Goal: Task Accomplishment & Management: Manage account settings

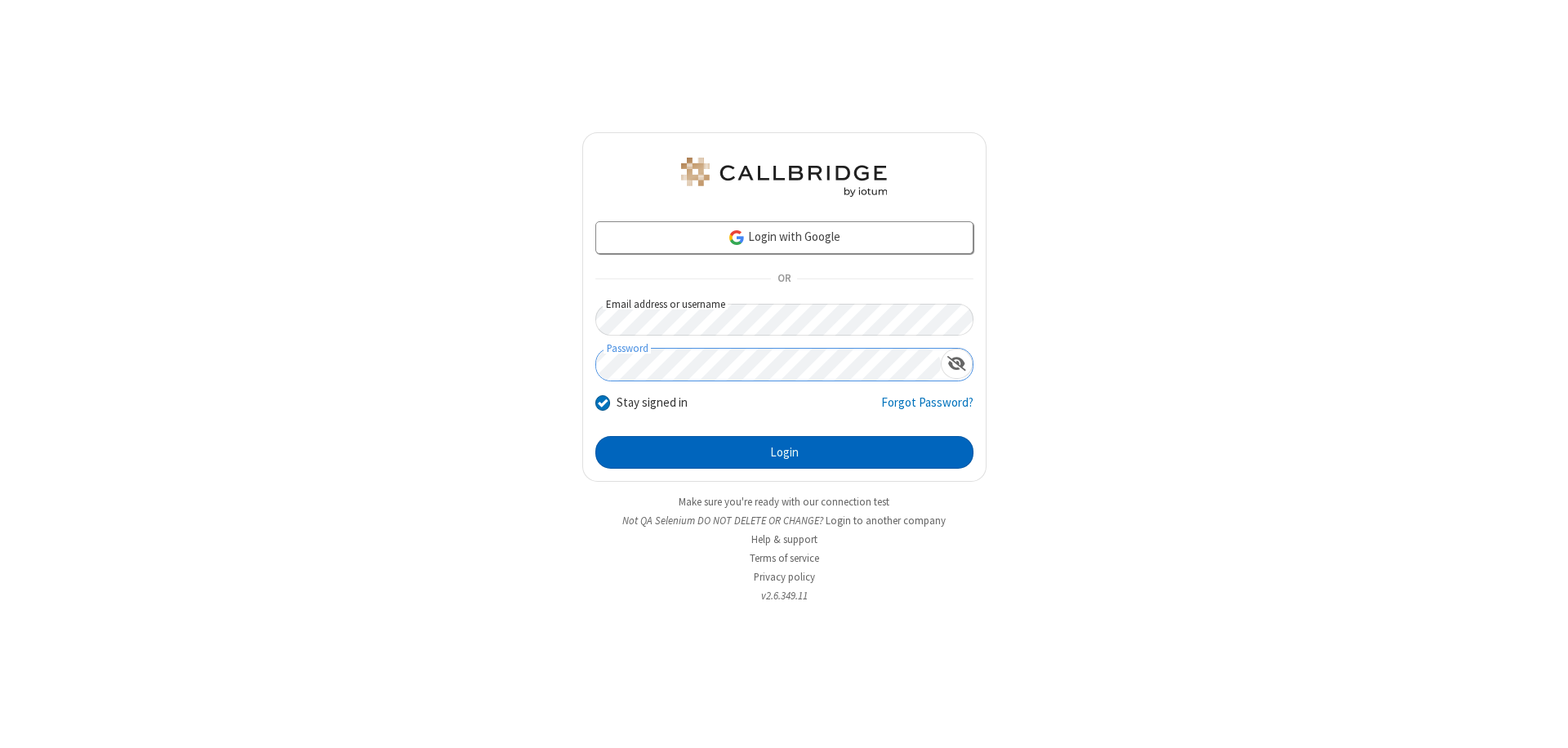
click at [784, 452] on button "Login" at bounding box center [784, 452] width 378 height 33
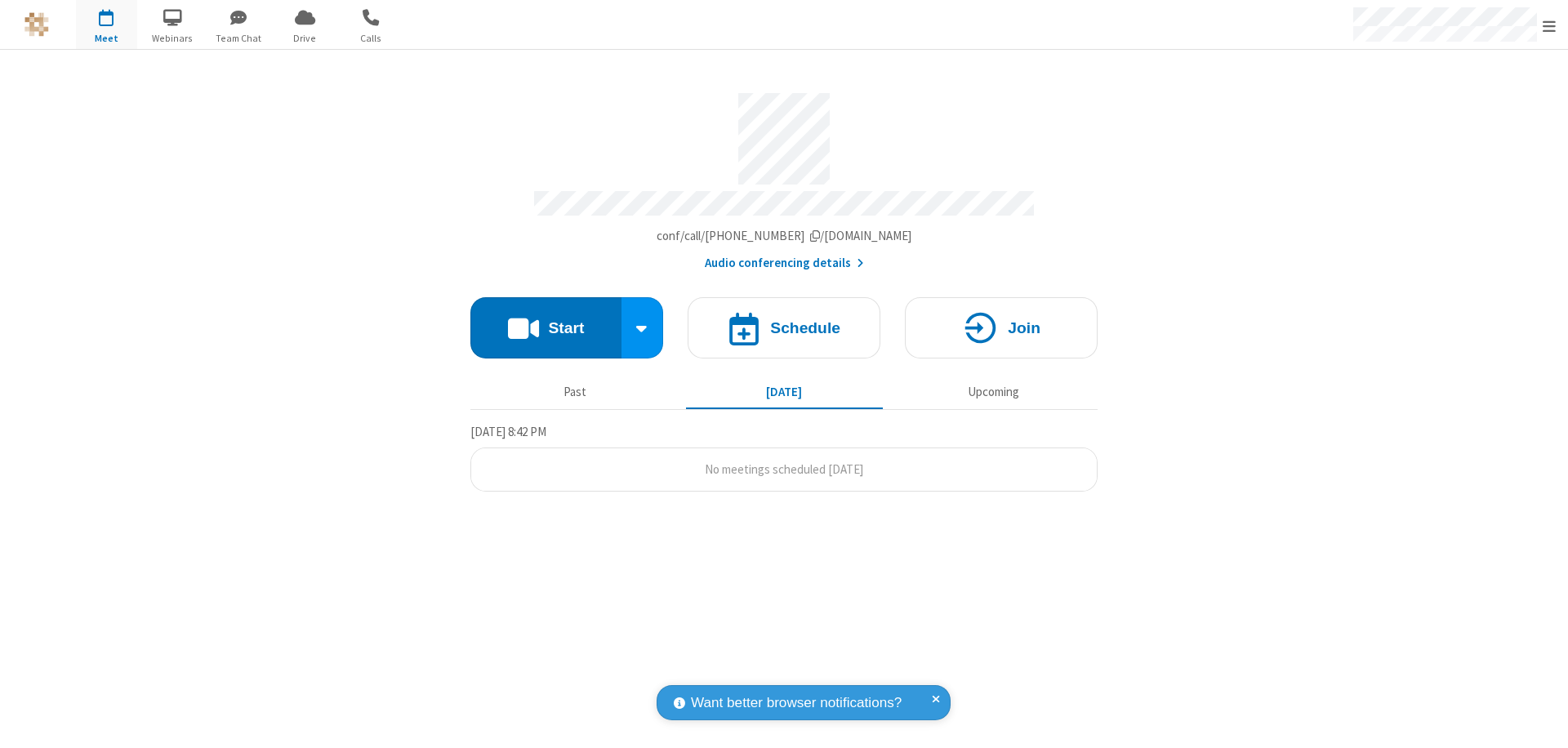
click at [1549, 25] on span "Open menu" at bounding box center [1548, 26] width 13 height 16
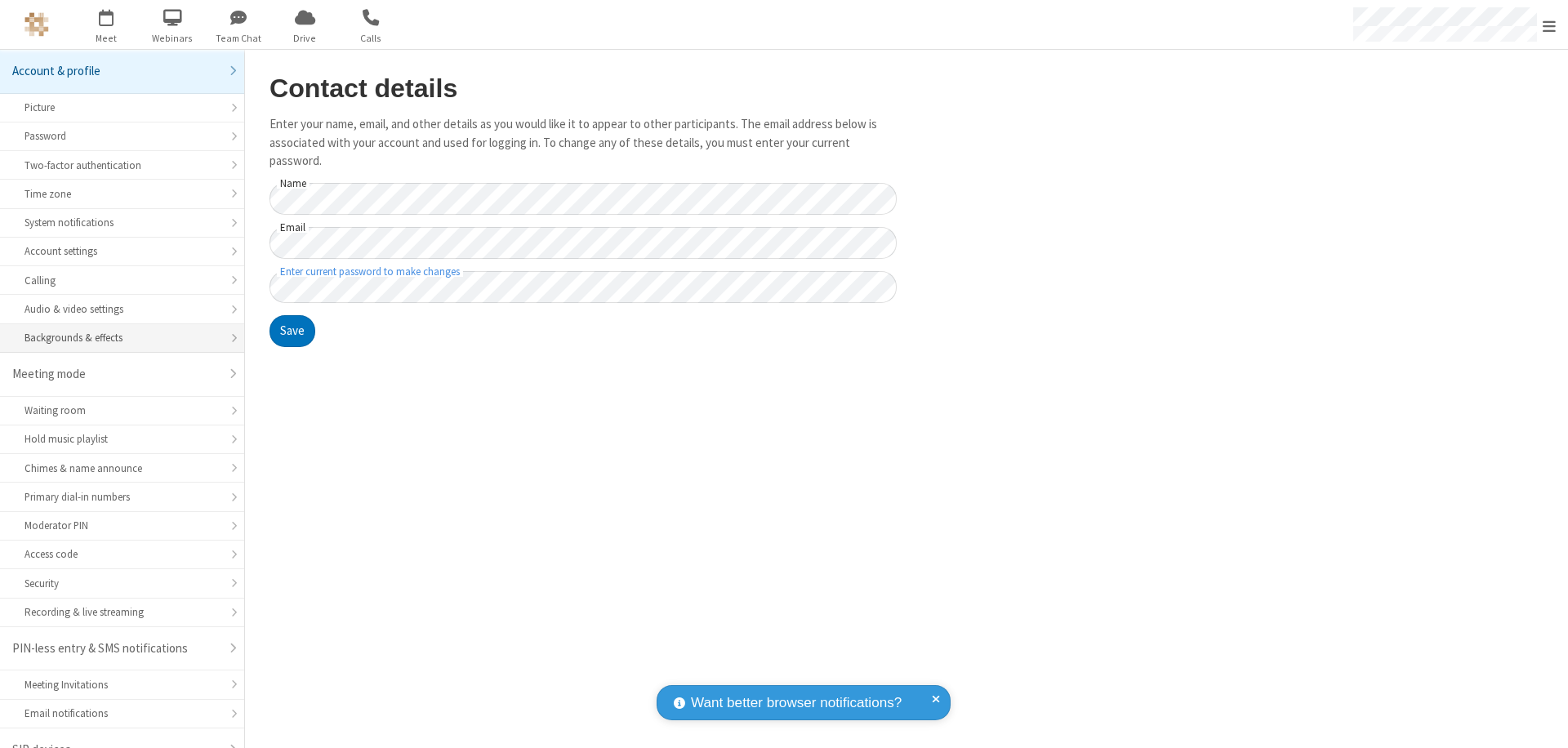
click at [116, 330] on div "Backgrounds & effects" at bounding box center [123, 338] width 196 height 16
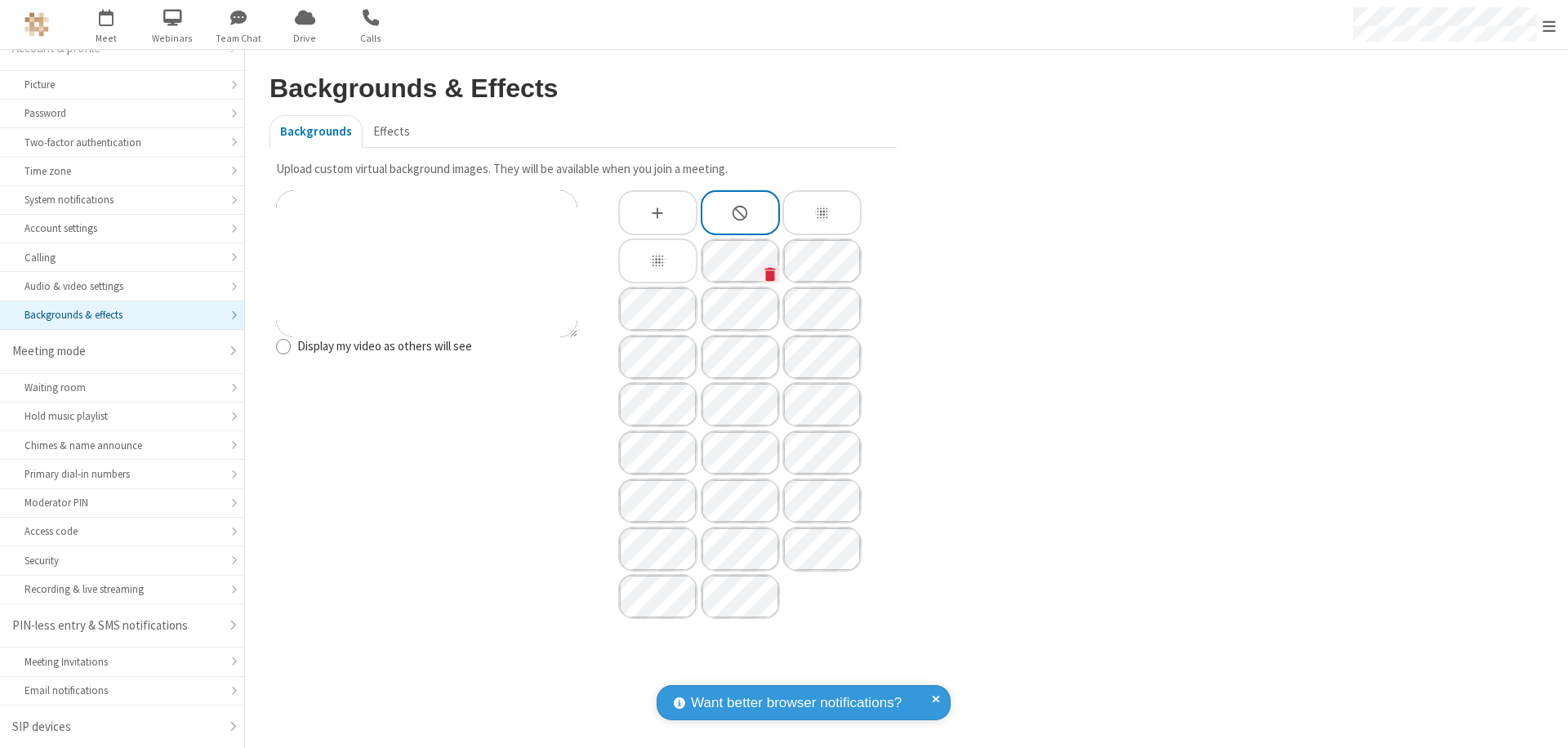
click at [770, 273] on icon "Custom Background" at bounding box center [770, 274] width 11 height 14
